Goal: Information Seeking & Learning: Learn about a topic

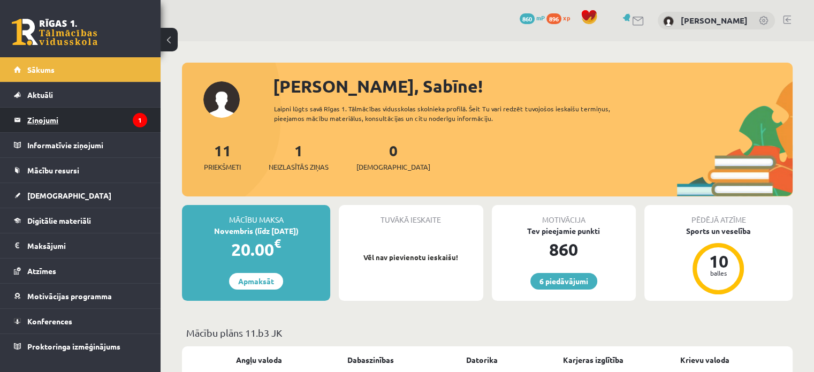
click at [93, 121] on legend "Ziņojumi 1" at bounding box center [87, 120] width 120 height 25
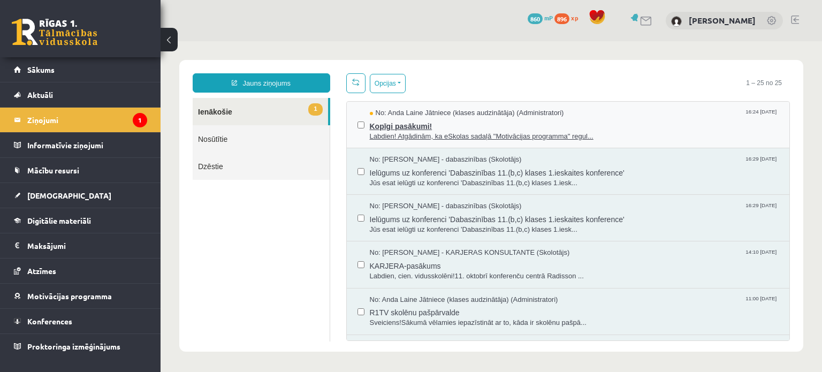
click at [430, 124] on span "Kopīgi pasākumi!" at bounding box center [574, 124] width 409 height 13
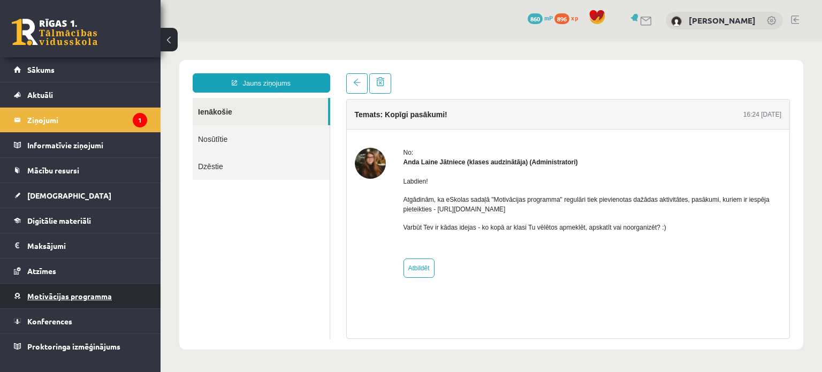
click at [113, 293] on link "Motivācijas programma" at bounding box center [80, 296] width 133 height 25
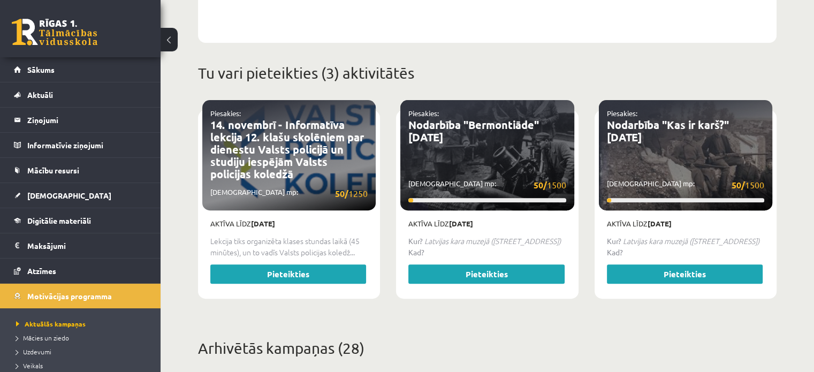
scroll to position [390, 0]
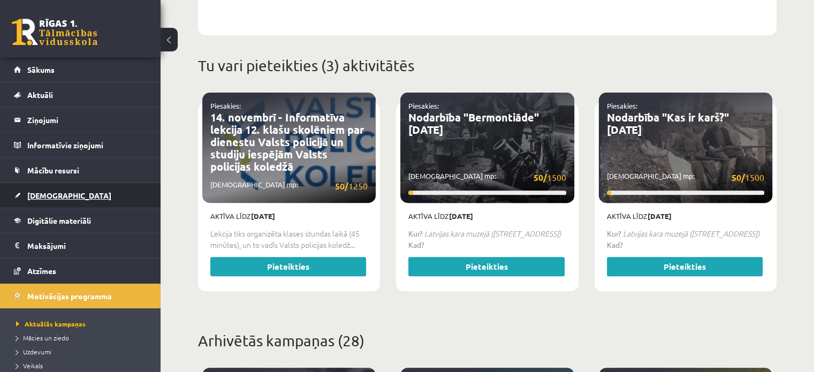
click at [44, 187] on link "[DEMOGRAPHIC_DATA]" at bounding box center [80, 195] width 133 height 25
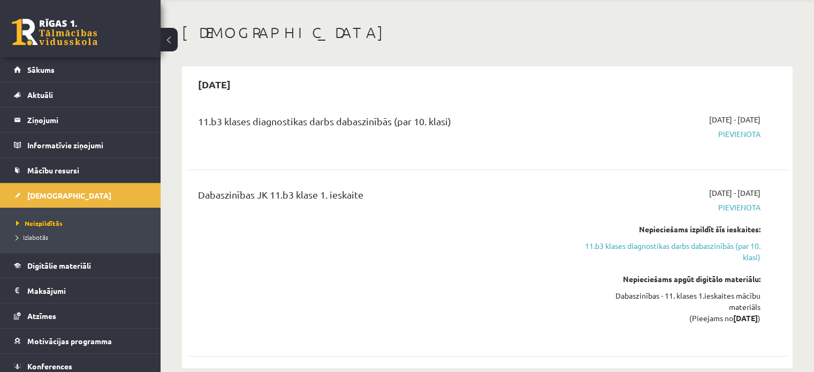
scroll to position [34, 0]
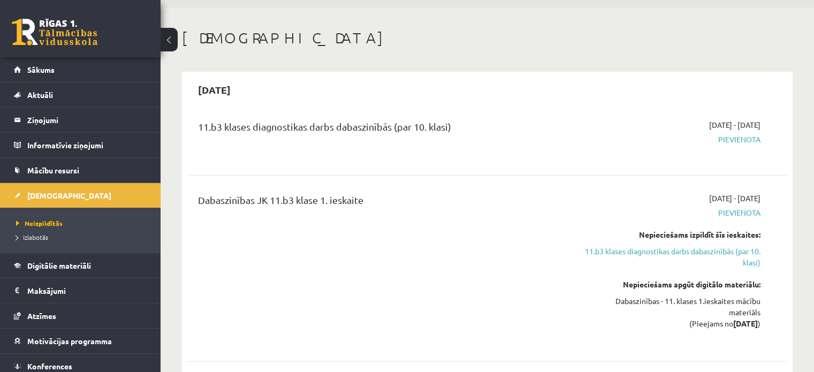
click at [736, 303] on div "Dabaszinības - 11. klases 1.ieskaites mācību materiāls (Pieejams no [DATE] )" at bounding box center [672, 312] width 177 height 34
click at [593, 302] on div "Dabaszinības - 11. klases 1.ieskaites mācību materiāls (Pieejams no [DATE] )" at bounding box center [672, 312] width 177 height 34
click at [95, 270] on link "Digitālie materiāli" at bounding box center [80, 265] width 133 height 25
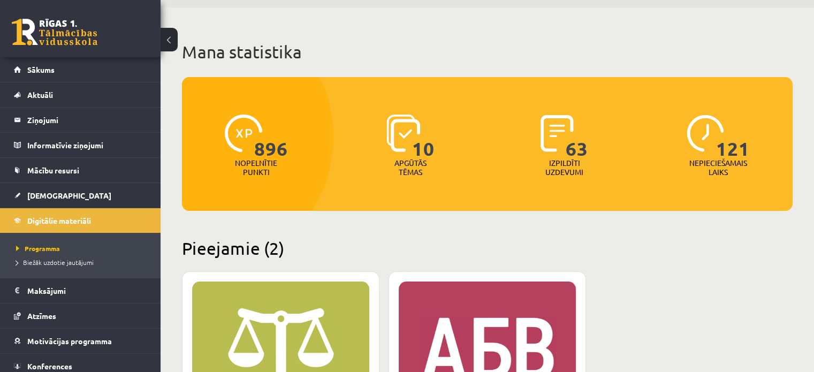
drag, startPoint x: 811, startPoint y: 70, endPoint x: 809, endPoint y: 75, distance: 5.6
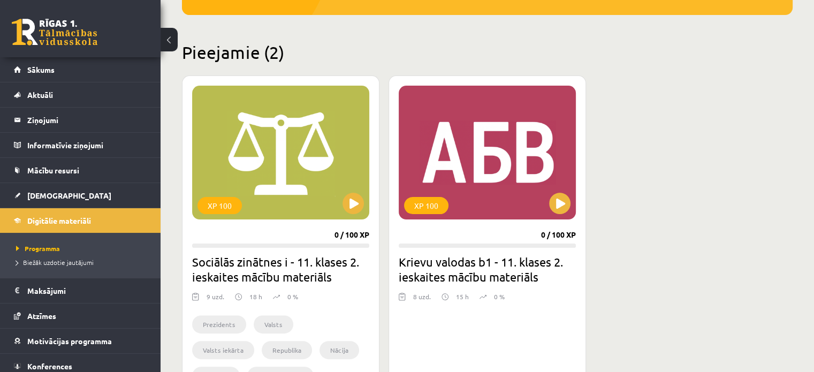
scroll to position [227, 0]
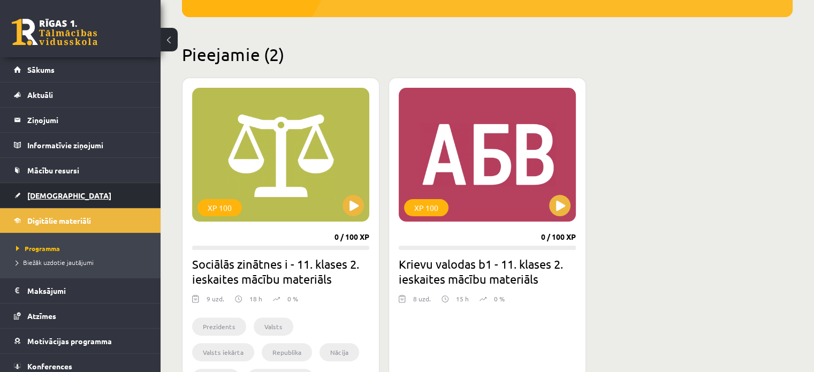
click at [51, 200] on link "[DEMOGRAPHIC_DATA]" at bounding box center [80, 195] width 133 height 25
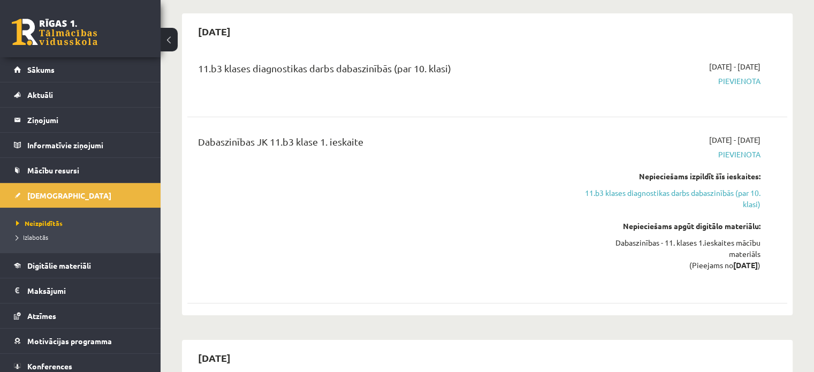
scroll to position [103, 0]
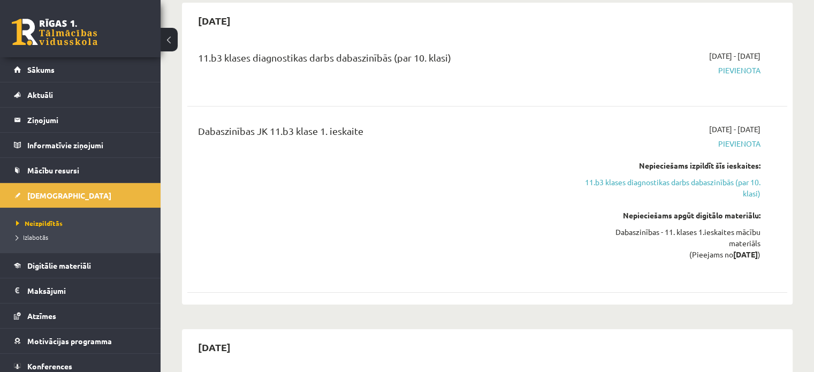
click at [748, 233] on div "Dabaszinības - 11. klases 1.ieskaites mācību materiāls (Pieejams no [DATE] )" at bounding box center [672, 243] width 177 height 34
click at [745, 241] on div "Dabaszinības - 11. klases 1.ieskaites mācību materiāls (Pieejams no [DATE] )" at bounding box center [672, 243] width 177 height 34
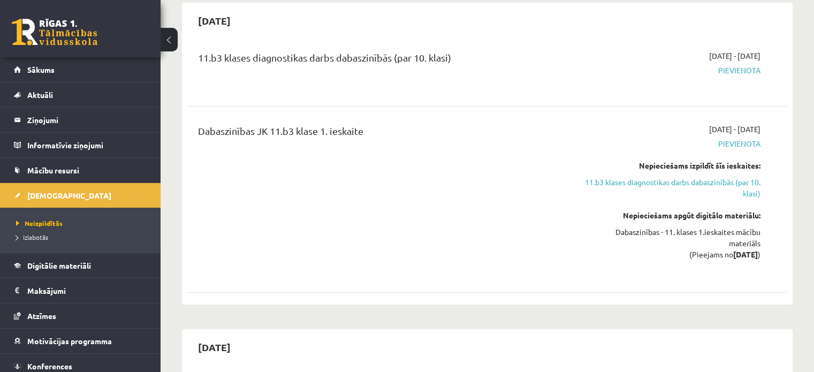
click at [745, 241] on div "Dabaszinības - 11. klases 1.ieskaites mācību materiāls (Pieejams no [DATE] )" at bounding box center [672, 243] width 177 height 34
click at [692, 228] on div "Dabaszinības - 11. klases 1.ieskaites mācību materiāls (Pieejams no [DATE] )" at bounding box center [672, 243] width 177 height 34
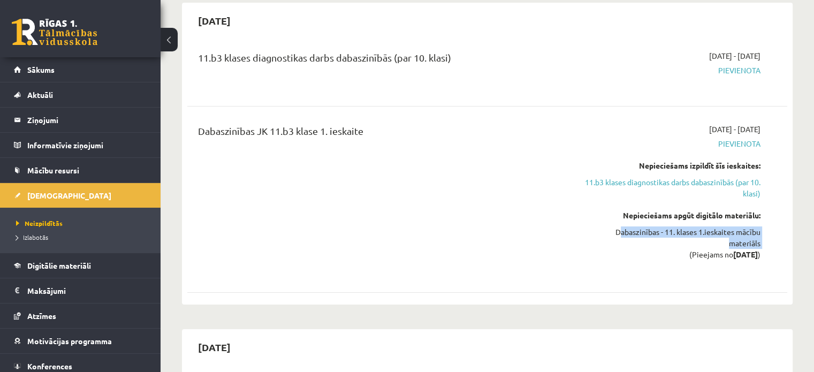
click at [687, 243] on div "Dabaszinības - 11. klases 1.ieskaites mācību materiāls (Pieejams no [DATE] )" at bounding box center [672, 243] width 177 height 34
click at [43, 236] on span "Izlabotās" at bounding box center [32, 237] width 32 height 9
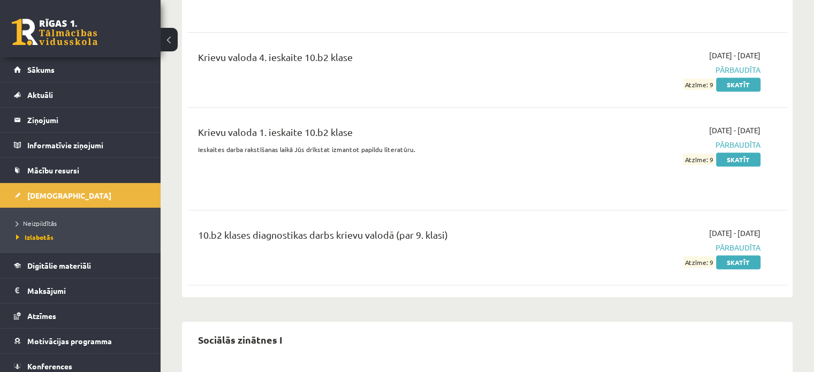
scroll to position [1061, 0]
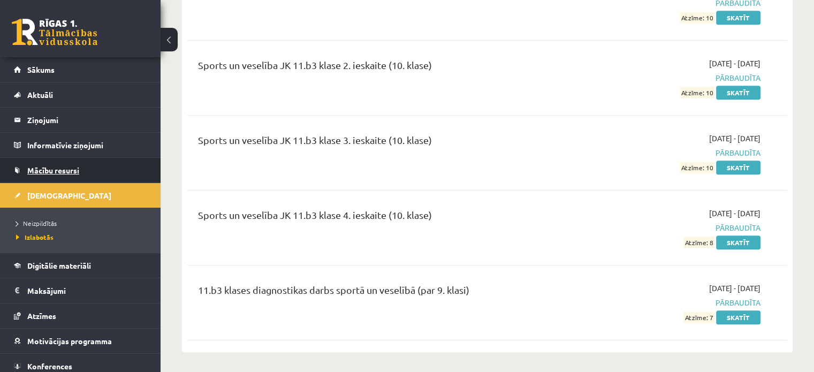
click at [38, 170] on span "Mācību resursi" at bounding box center [53, 170] width 52 height 10
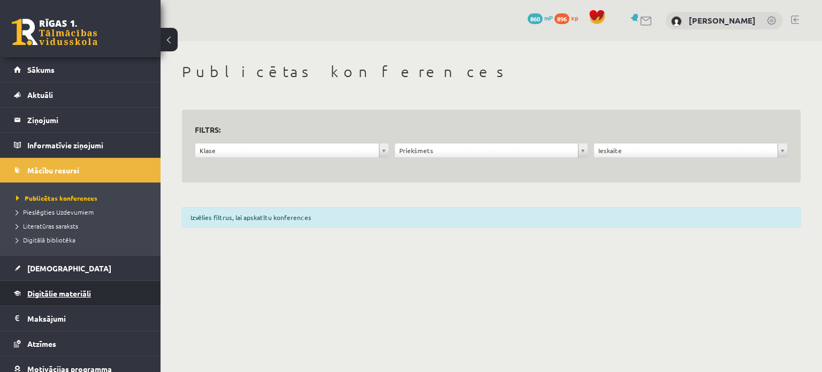
click at [58, 284] on link "Digitālie materiāli" at bounding box center [80, 293] width 133 height 25
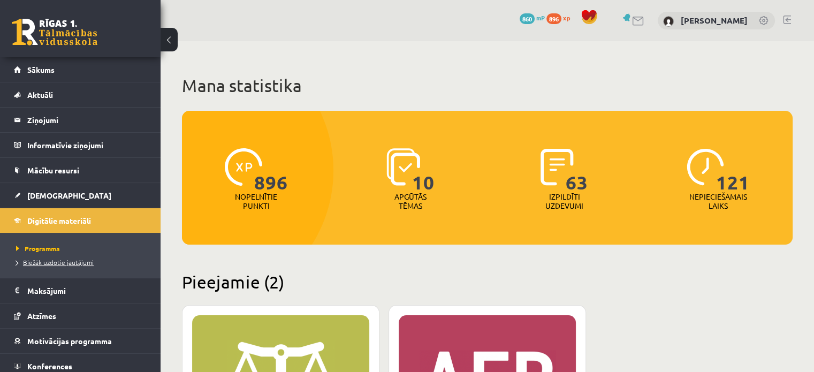
click at [61, 262] on span "Biežāk uzdotie jautājumi" at bounding box center [55, 262] width 78 height 9
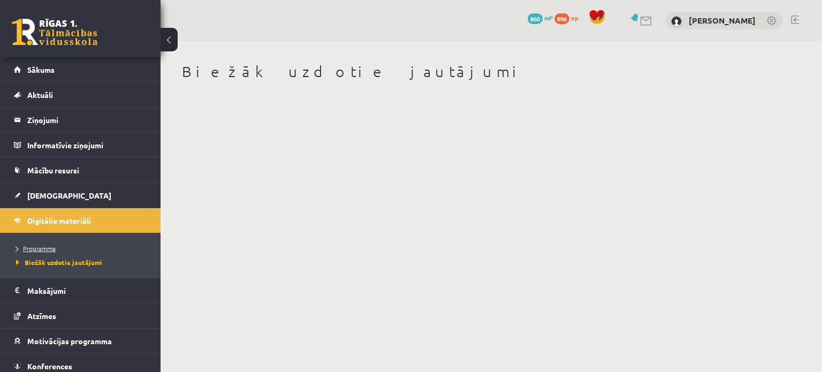
click at [45, 250] on span "Programma" at bounding box center [36, 248] width 40 height 9
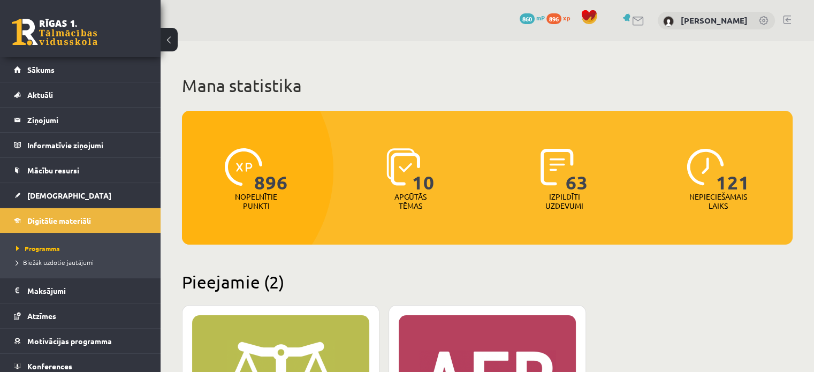
click at [397, 175] on img at bounding box center [403, 166] width 34 height 37
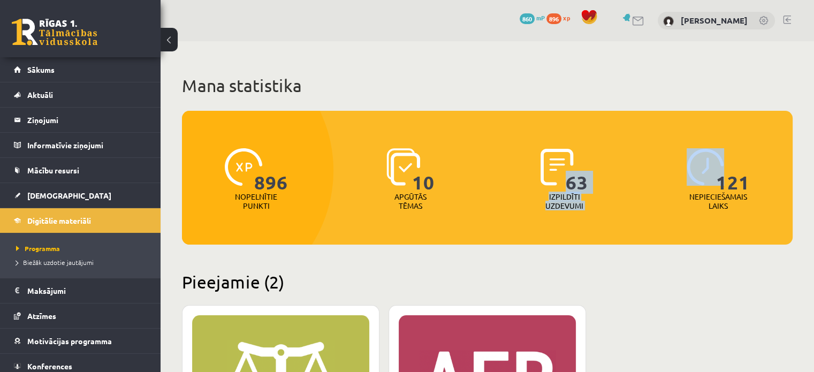
drag, startPoint x: 569, startPoint y: 169, endPoint x: 691, endPoint y: 177, distance: 122.3
click at [691, 177] on div "896 Nopelnītie punkti 10 Apgūtās tēmas 63 Izpildīti uzdevumi 121 Nepieciešamais…" at bounding box center [487, 164] width 610 height 106
click at [691, 177] on img at bounding box center [704, 166] width 37 height 37
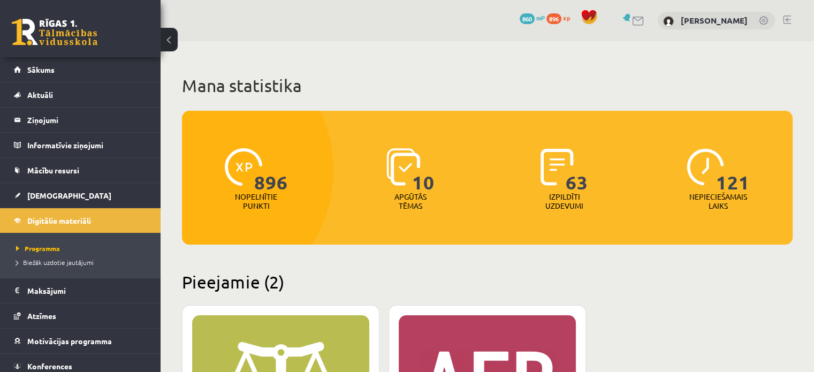
click at [479, 81] on h1 "Mana statistika" at bounding box center [487, 85] width 610 height 21
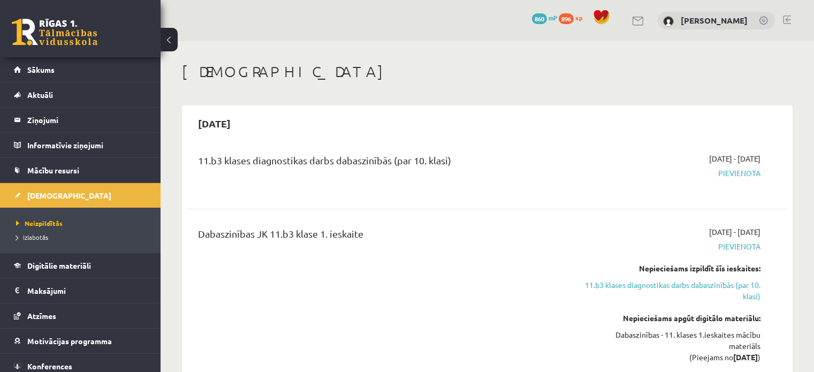
scroll to position [144, 0]
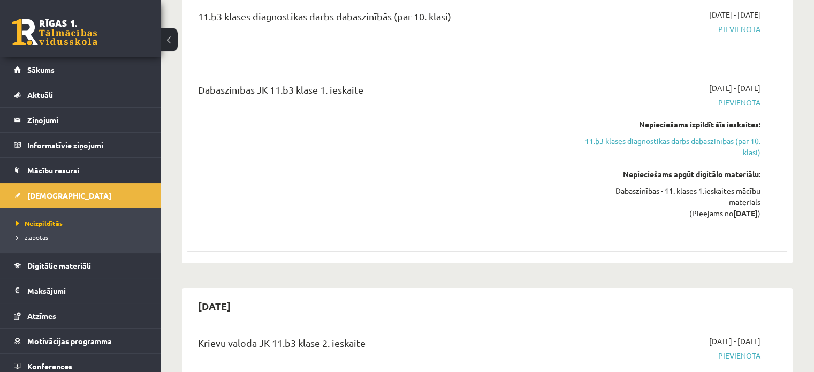
click at [621, 212] on div "Dabaszinības - 11. klases 1.ieskaites mācību materiāls (Pieejams no [DATE] )" at bounding box center [672, 202] width 177 height 34
click at [685, 197] on div "Dabaszinības - 11. klases 1.ieskaites mācību materiāls (Pieejams no [DATE] )" at bounding box center [672, 202] width 177 height 34
click at [558, 231] on div "Dabaszinības JK 11.b3 klase 1. ieskaite" at bounding box center [383, 157] width 386 height 151
click at [613, 220] on div "2025-10-16 - 2025-10-31 Pievienota Nepieciešams izpildīt šīs ieskaites: 11.b3 k…" at bounding box center [672, 157] width 193 height 151
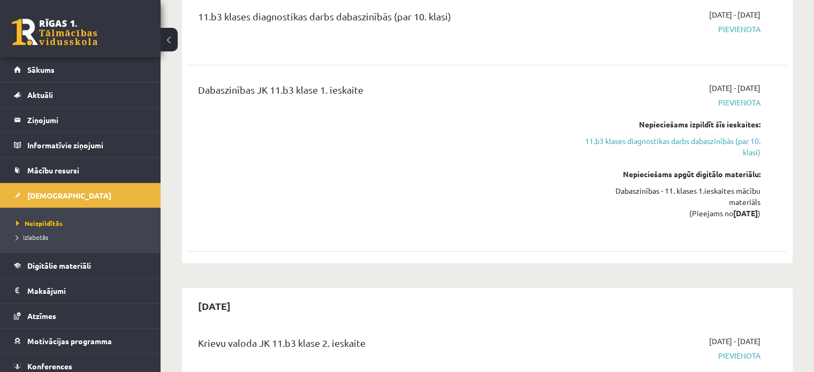
click at [613, 220] on div "2025-10-16 - 2025-10-31 Pievienota Nepieciešams izpildīt šīs ieskaites: 11.b3 k…" at bounding box center [672, 157] width 193 height 151
click at [684, 206] on div "Dabaszinības - 11. klases 1.ieskaites mācību materiāls (Pieejams no [DATE] )" at bounding box center [672, 202] width 177 height 34
click at [640, 227] on div "2025-10-16 - 2025-10-31 Pievienota Nepieciešams izpildīt šīs ieskaites: 11.b3 k…" at bounding box center [672, 157] width 193 height 151
click at [701, 189] on div "Dabaszinības - 11. klases 1.ieskaites mācību materiāls (Pieejams no [DATE] )" at bounding box center [672, 202] width 177 height 34
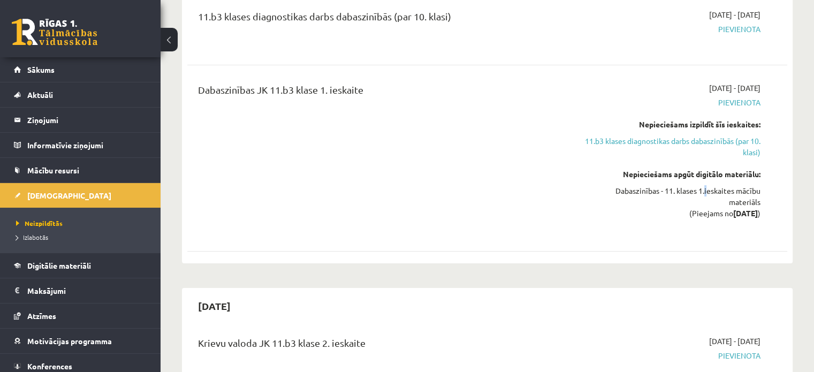
click at [701, 189] on div "Dabaszinības - 11. klases 1.ieskaites mācību materiāls (Pieejams no [DATE] )" at bounding box center [672, 202] width 177 height 34
click at [447, 213] on div "Dabaszinības JK 11.b3 klase 1. ieskaite" at bounding box center [383, 157] width 386 height 151
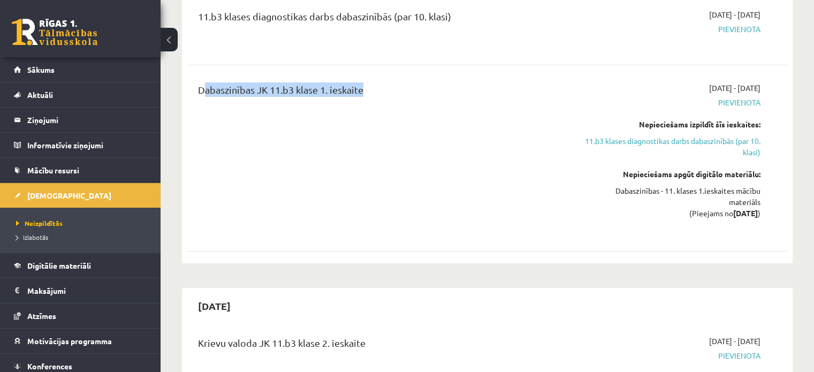
click at [447, 213] on div "Dabaszinības JK 11.b3 klase 1. ieskaite" at bounding box center [383, 157] width 386 height 151
click at [786, 242] on div "Dabaszinības JK 11.b3 klase 1. ieskaite 2025-10-16 - 2025-10-31 Pievienota Nepi…" at bounding box center [487, 158] width 600 height 173
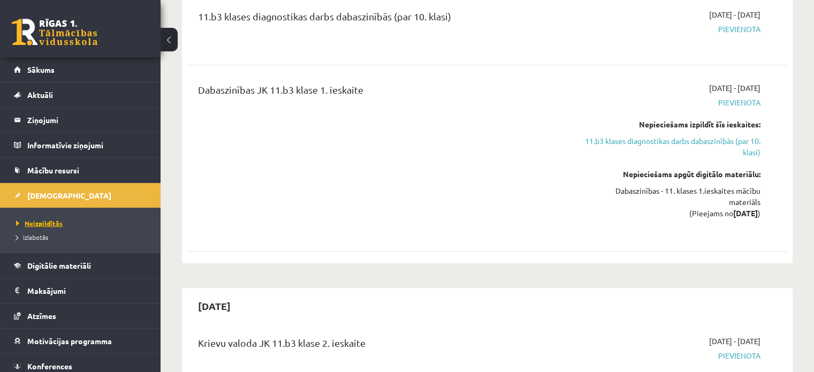
click at [56, 222] on span "Neizpildītās" at bounding box center [39, 223] width 47 height 9
click at [729, 194] on div "Dabaszinības - 11. klases 1.ieskaites mācību materiāls (Pieejams no [DATE] )" at bounding box center [672, 202] width 177 height 34
click at [731, 192] on div "Dabaszinības - 11. klases 1.ieskaites mācību materiāls (Pieejams no [DATE] )" at bounding box center [672, 202] width 177 height 34
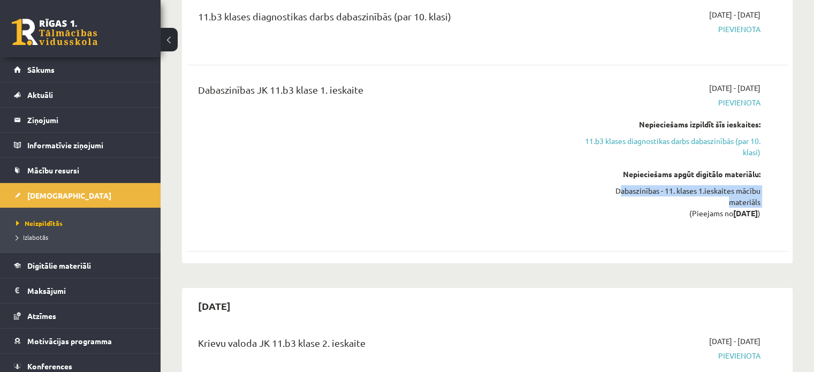
click at [731, 192] on div "Dabaszinības - 11. klases 1.ieskaites mācību materiāls (Pieejams no [DATE] )" at bounding box center [672, 202] width 177 height 34
